Goal: Information Seeking & Learning: Find contact information

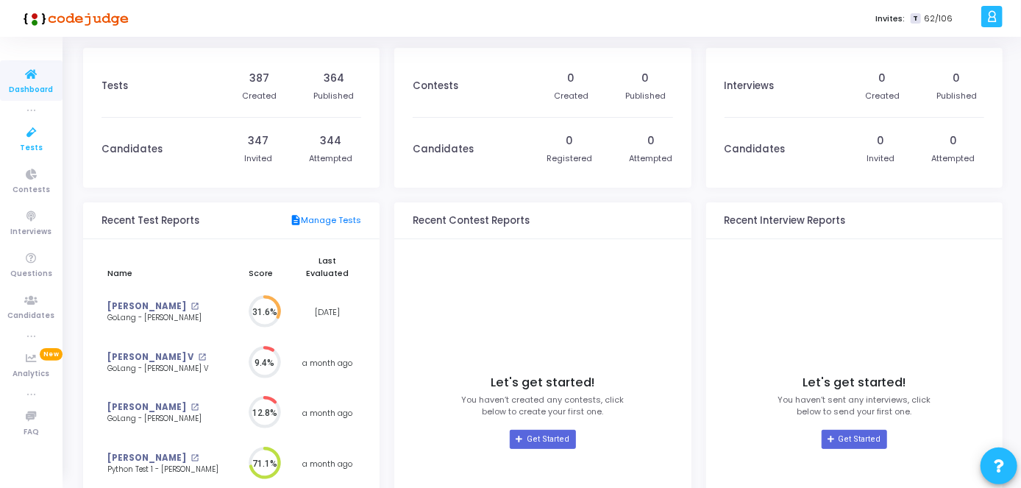
click at [28, 132] on icon at bounding box center [31, 133] width 31 height 18
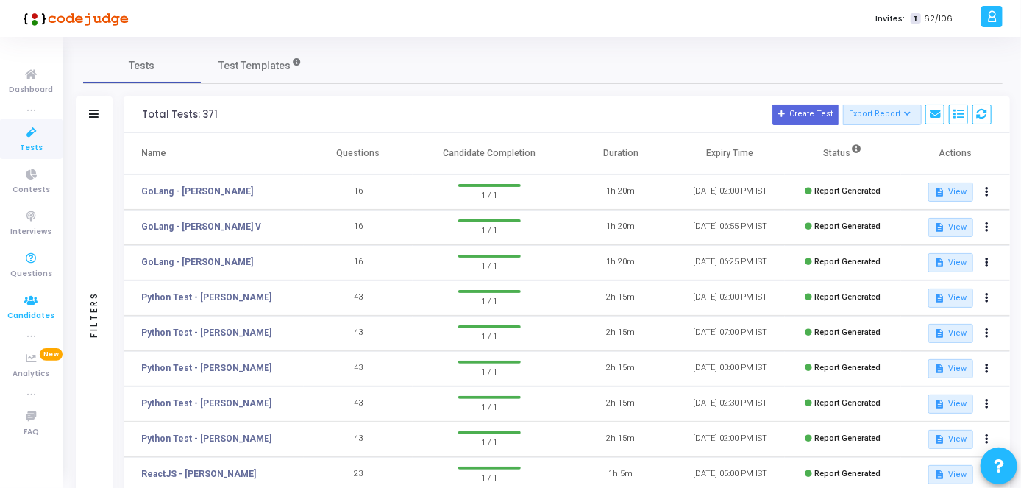
click at [33, 292] on icon at bounding box center [31, 300] width 31 height 18
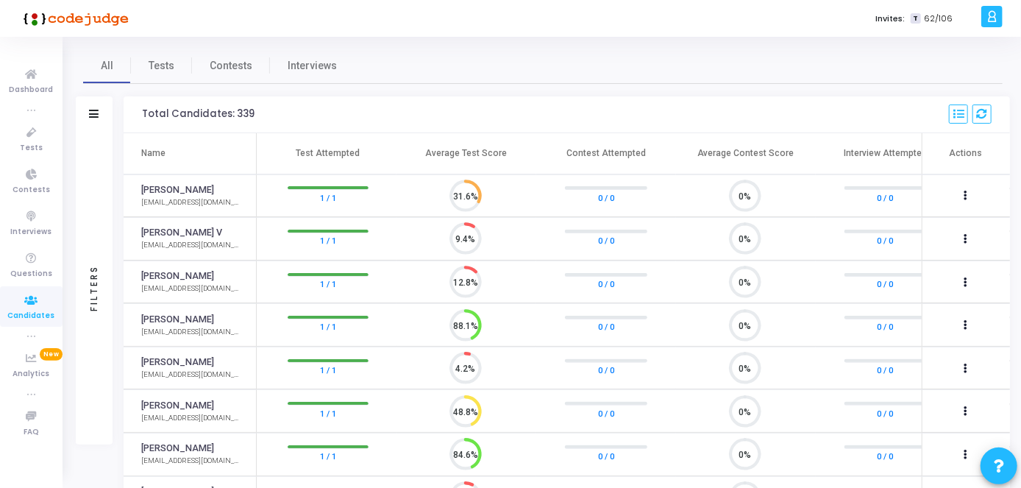
scroll to position [6, 7]
click at [37, 136] on icon at bounding box center [31, 133] width 31 height 18
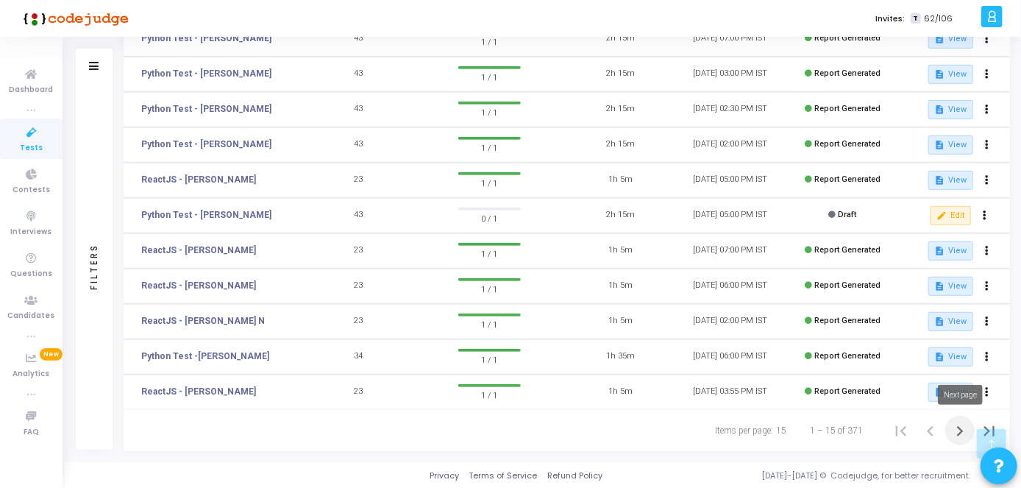
click at [951, 428] on icon "Next page" at bounding box center [960, 431] width 21 height 21
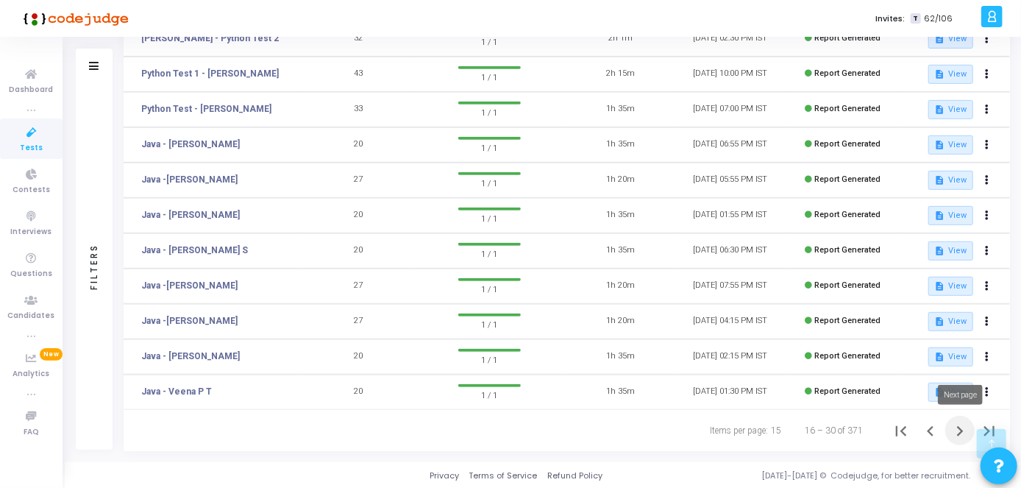
click at [967, 424] on icon "Next page" at bounding box center [960, 431] width 21 height 21
click at [959, 424] on icon "Next page" at bounding box center [960, 431] width 21 height 21
click at [957, 433] on icon "Next page" at bounding box center [960, 431] width 21 height 21
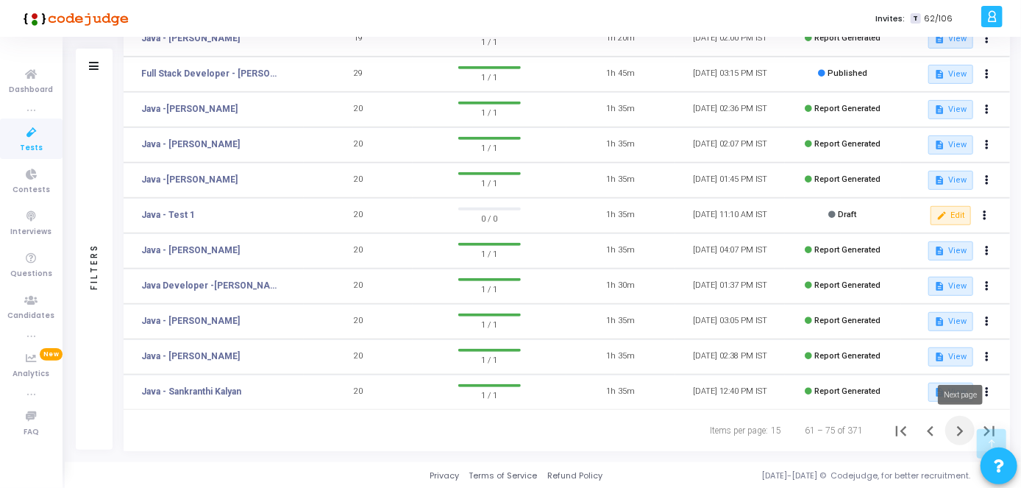
click at [962, 434] on icon "Next page" at bounding box center [960, 431] width 21 height 21
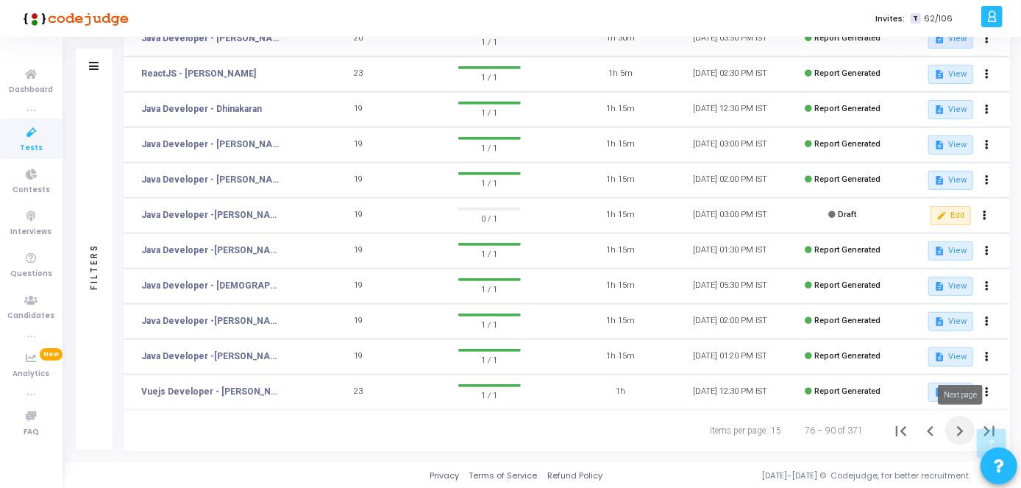
click at [960, 428] on icon "Next page" at bounding box center [960, 431] width 7 height 10
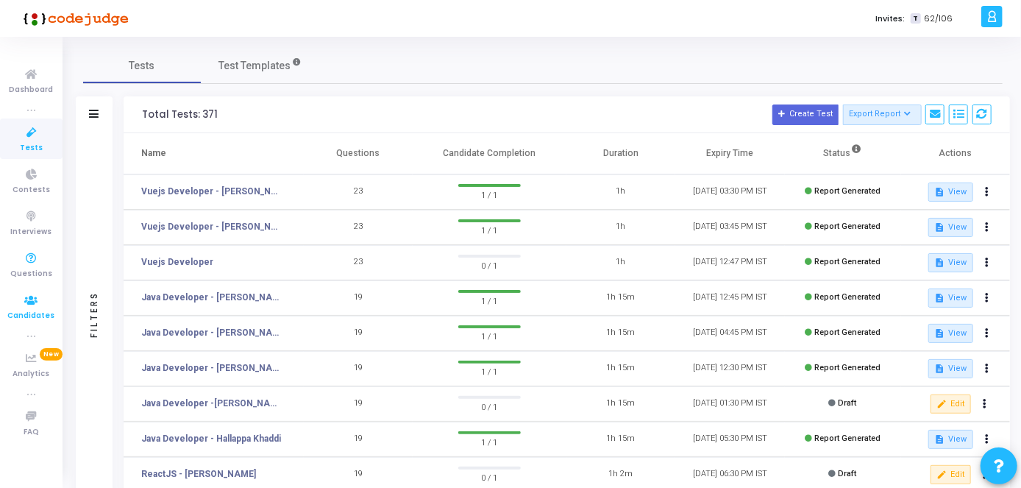
click at [30, 313] on span "Candidates" at bounding box center [31, 316] width 47 height 13
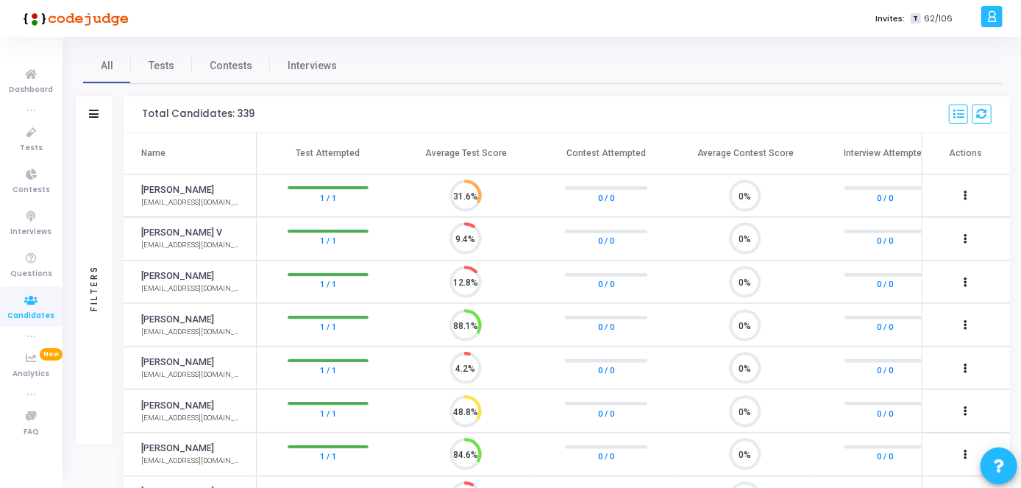
scroll to position [31, 37]
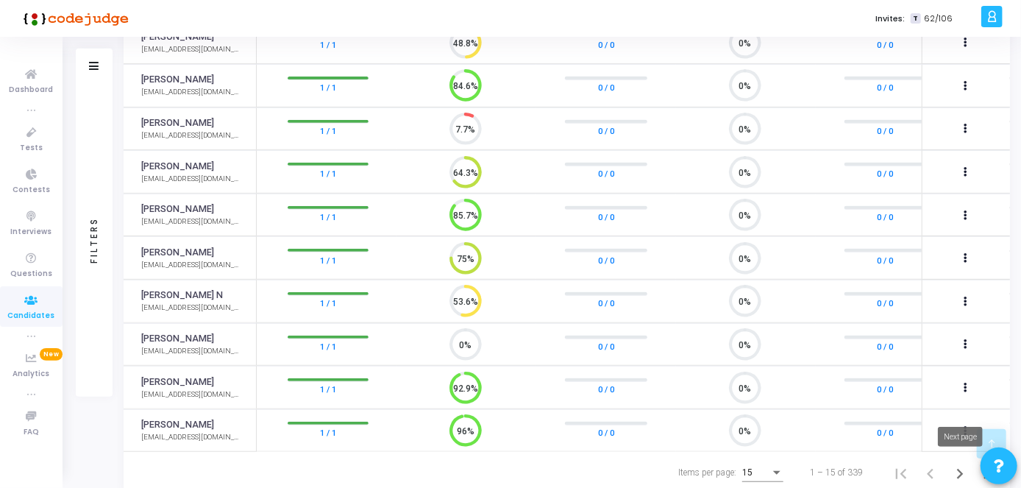
click at [967, 483] on button "Next page" at bounding box center [959, 472] width 29 height 29
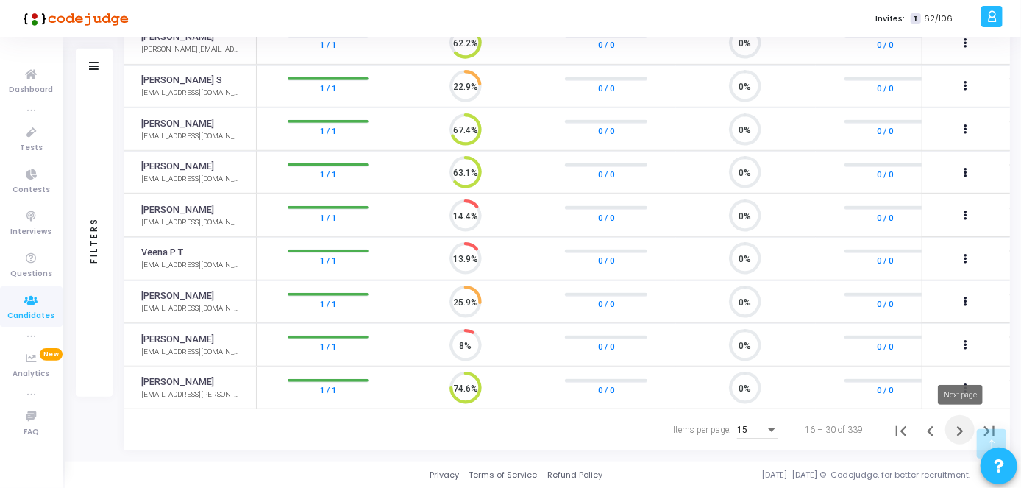
click at [961, 433] on icon "Next page" at bounding box center [960, 431] width 21 height 21
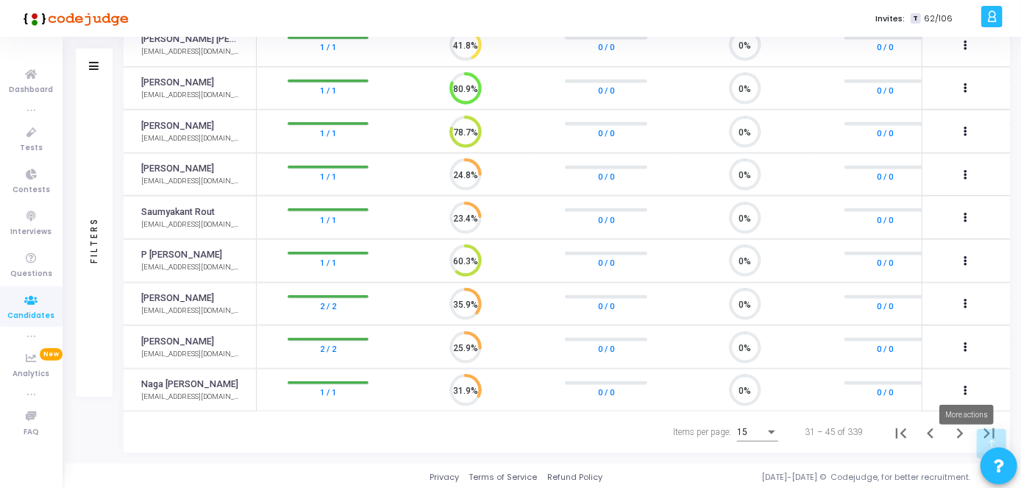
click at [959, 428] on mat-tooltip-component "More actions" at bounding box center [966, 414] width 75 height 40
click at [961, 431] on icon "Next page" at bounding box center [960, 433] width 7 height 10
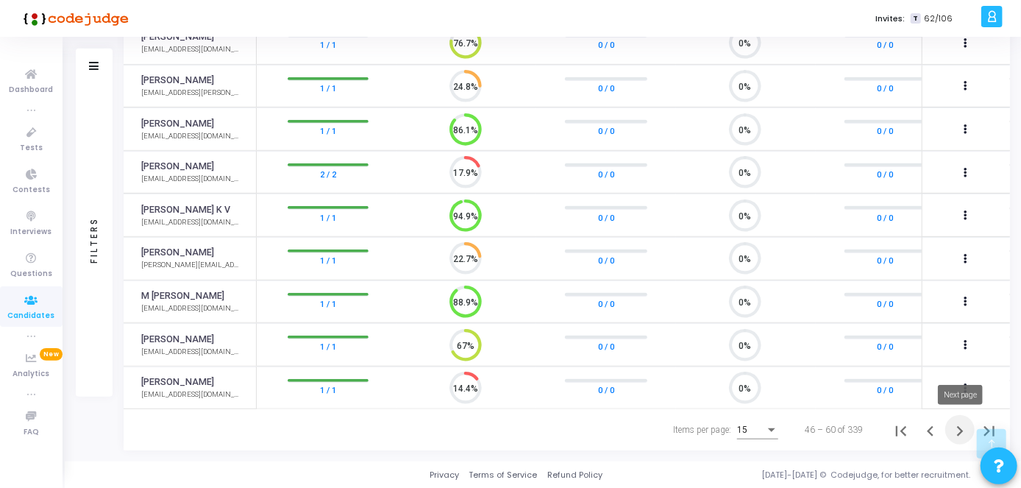
click at [964, 424] on icon "Next page" at bounding box center [960, 431] width 21 height 21
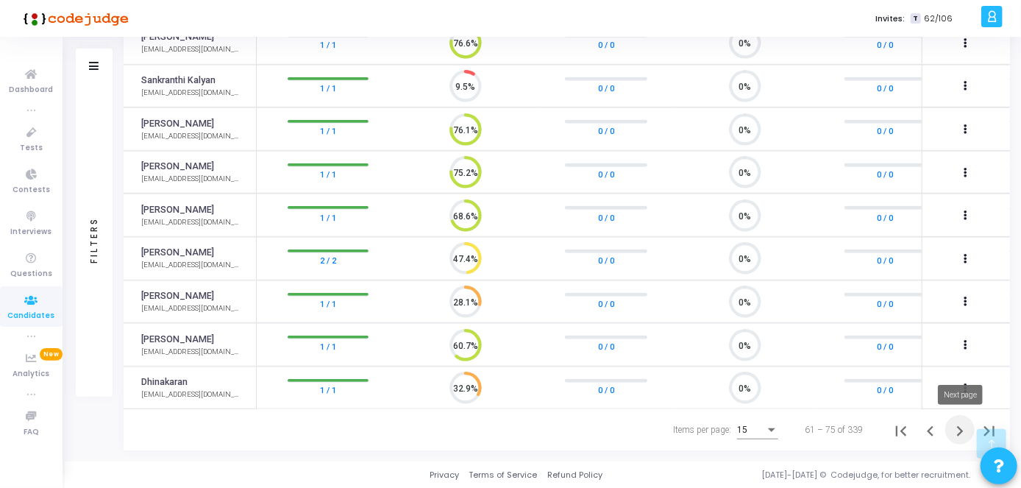
click at [961, 434] on icon "Next page" at bounding box center [960, 431] width 21 height 21
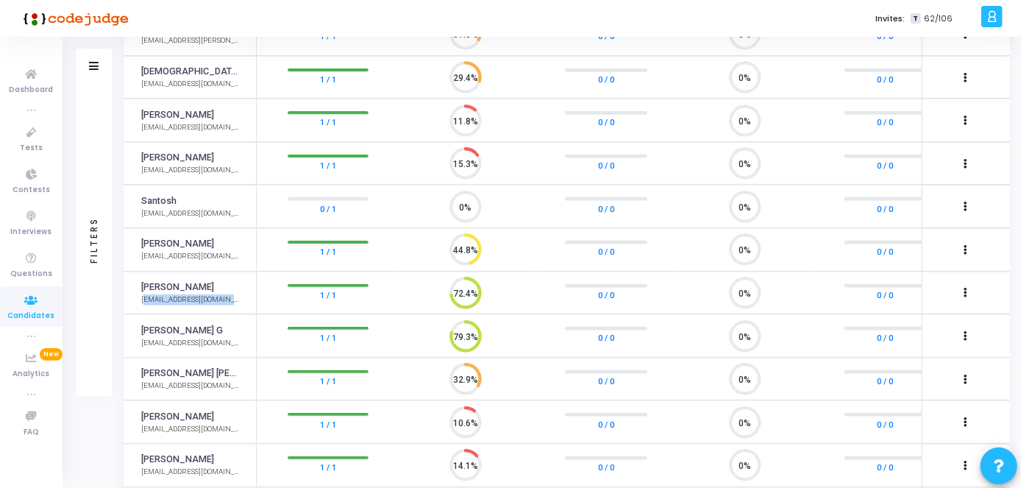
drag, startPoint x: 243, startPoint y: 294, endPoint x: 130, endPoint y: 300, distance: 112.7
click at [130, 300] on td "[PERSON_NAME] [EMAIL_ADDRESS][DOMAIN_NAME]" at bounding box center [190, 292] width 133 height 43
copy div "[EMAIL_ADDRESS][DOMAIN_NAME]"
drag, startPoint x: 243, startPoint y: 336, endPoint x: 125, endPoint y: 340, distance: 117.7
click at [125, 340] on td "[PERSON_NAME] [EMAIL_ADDRESS][DOMAIN_NAME]" at bounding box center [190, 335] width 133 height 43
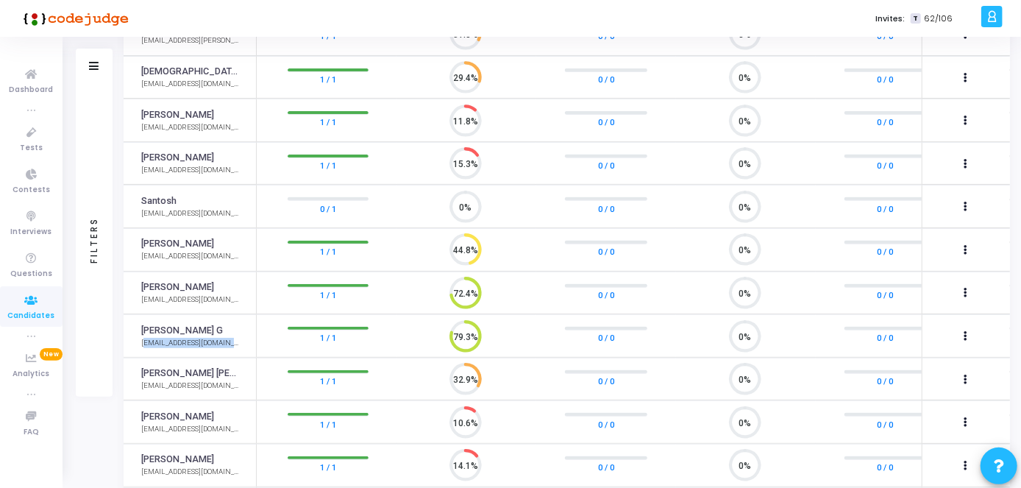
copy div "[EMAIL_ADDRESS][DOMAIN_NAME]"
